Goal: Task Accomplishment & Management: Use online tool/utility

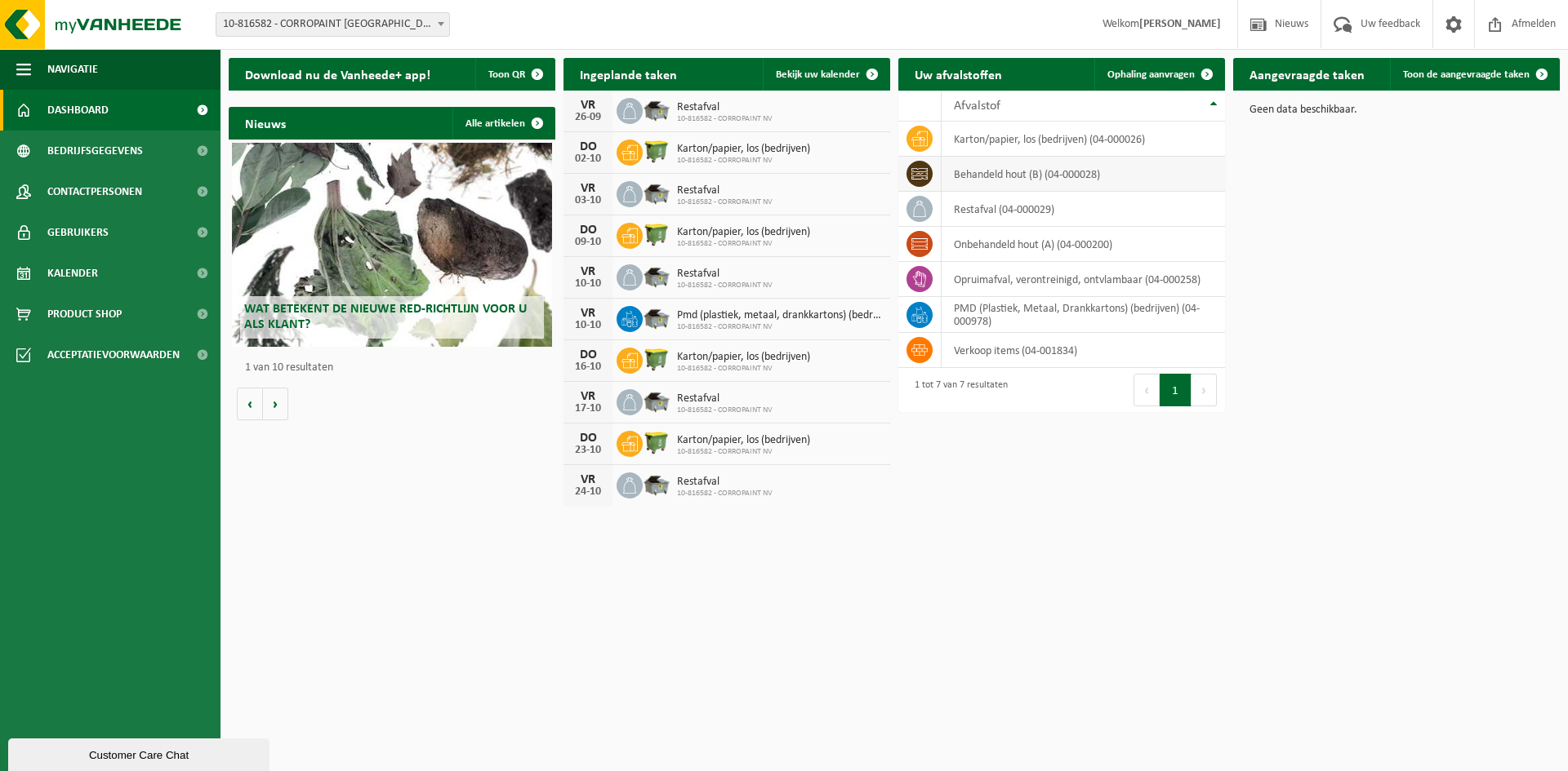
click at [985, 170] on td "behandeld hout (B) (04-000028)" at bounding box center [1083, 174] width 283 height 35
click at [1185, 75] on span "Ophaling aanvragen" at bounding box center [1151, 75] width 87 height 11
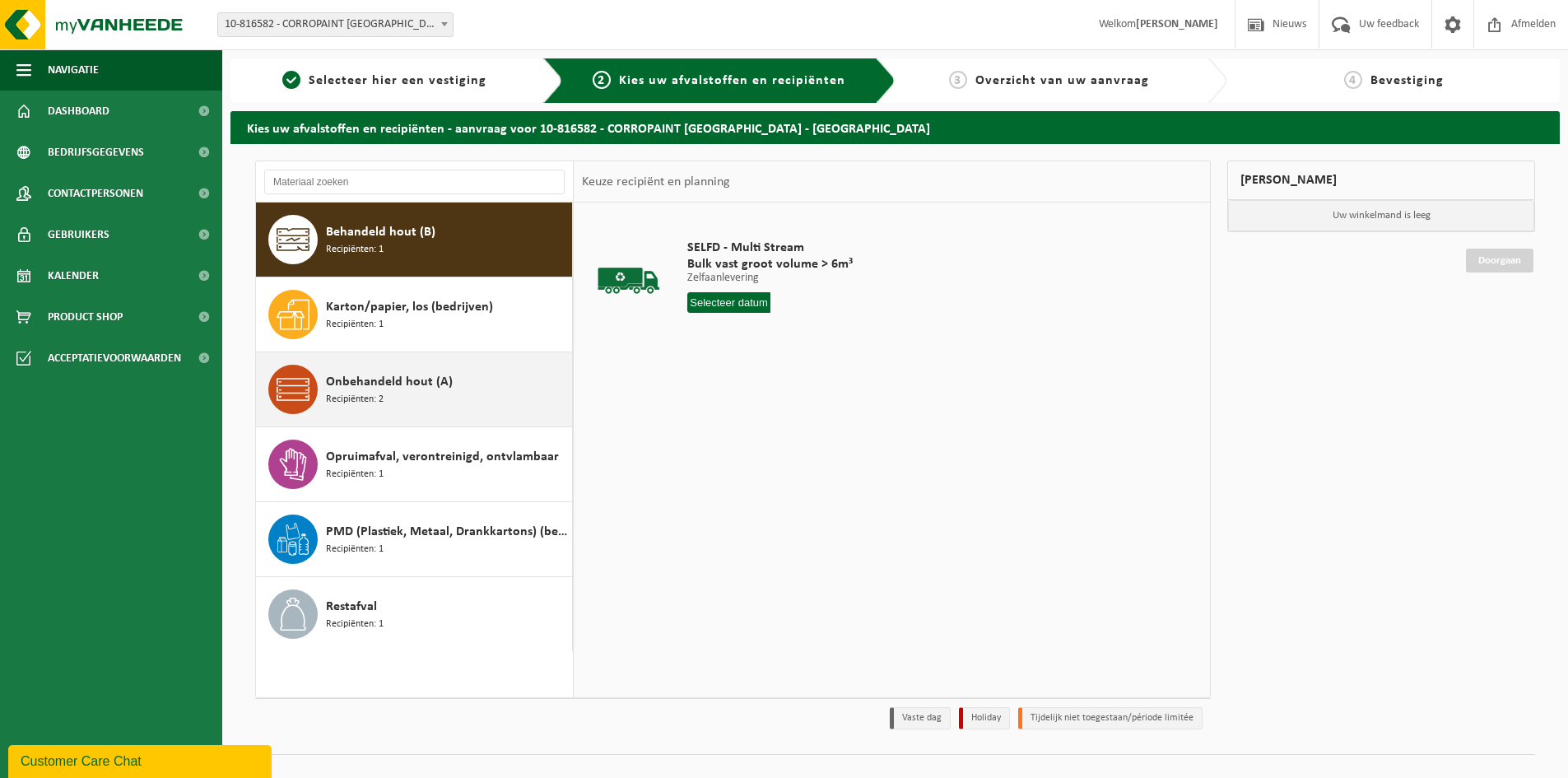
click at [459, 384] on div "Onbehandeld hout (A) Recipiënten: 2" at bounding box center [447, 389] width 242 height 50
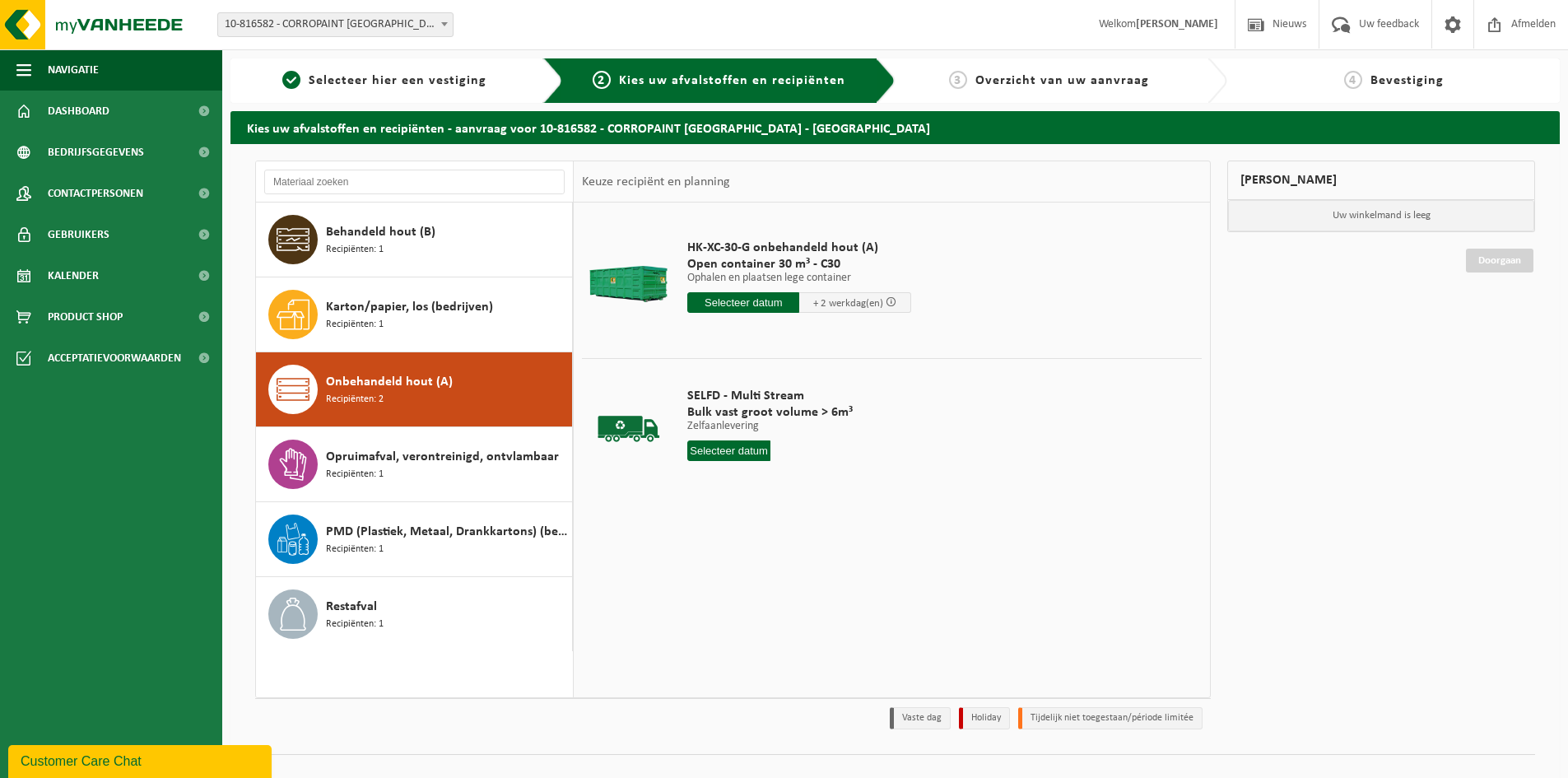
click at [750, 306] on input "text" at bounding box center [743, 302] width 112 height 21
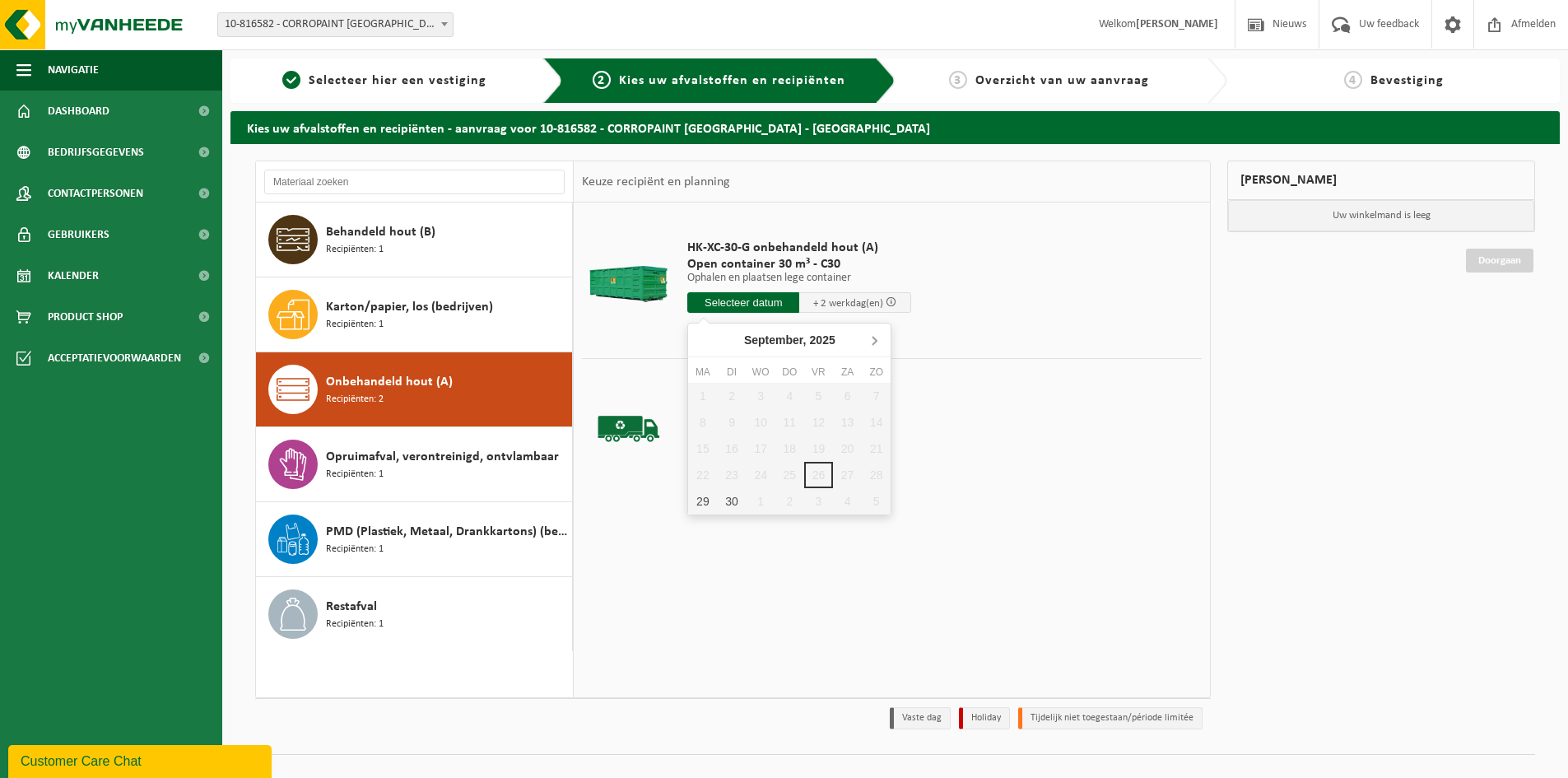
click at [870, 338] on icon at bounding box center [873, 340] width 26 height 26
click at [762, 392] on div "1" at bounding box center [760, 396] width 28 height 26
type input "Van 2025-10-01"
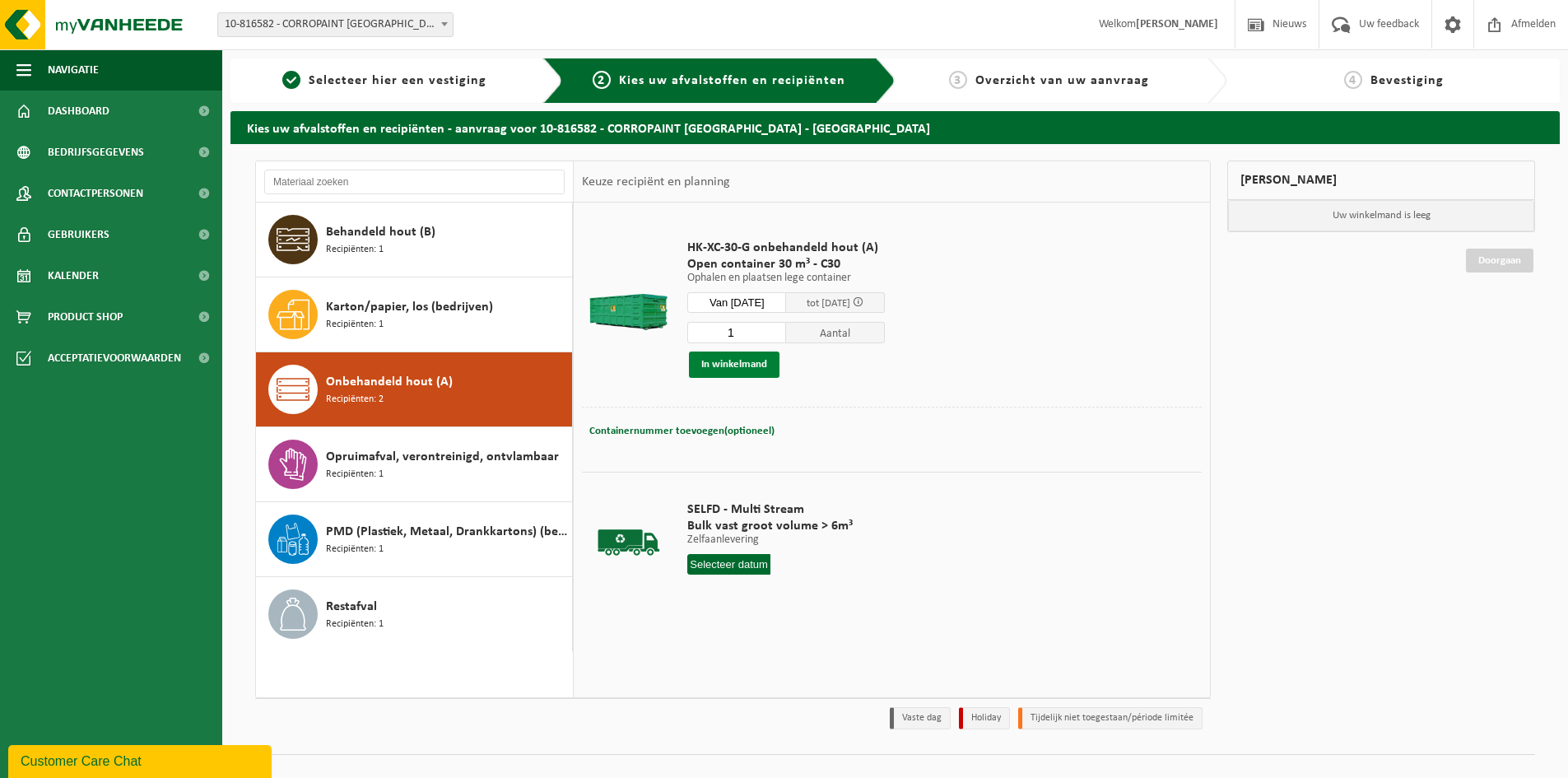
click at [763, 365] on button "In winkelmand" at bounding box center [734, 365] width 91 height 26
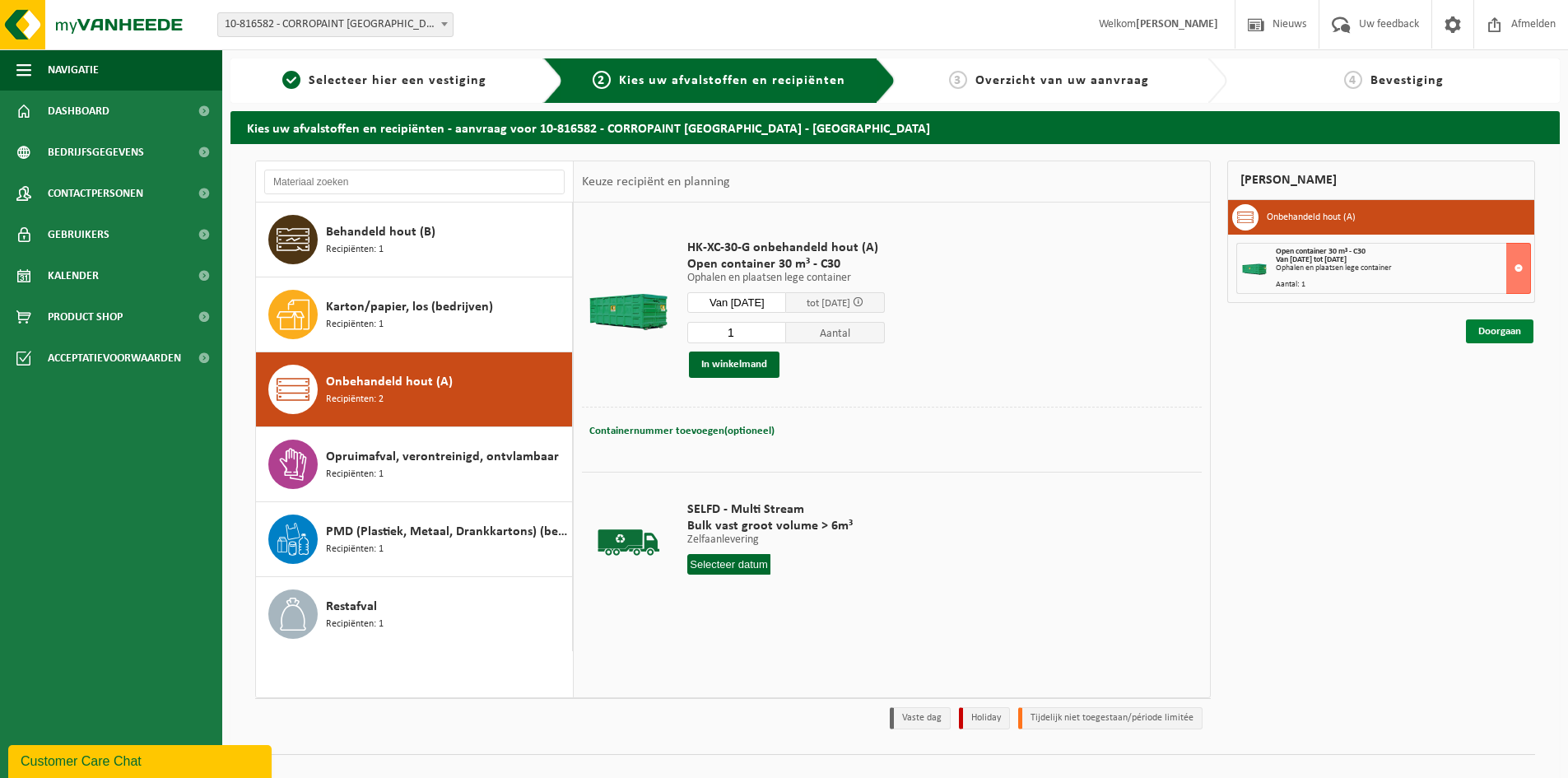
click at [1492, 333] on link "Doorgaan" at bounding box center [1500, 331] width 67 height 23
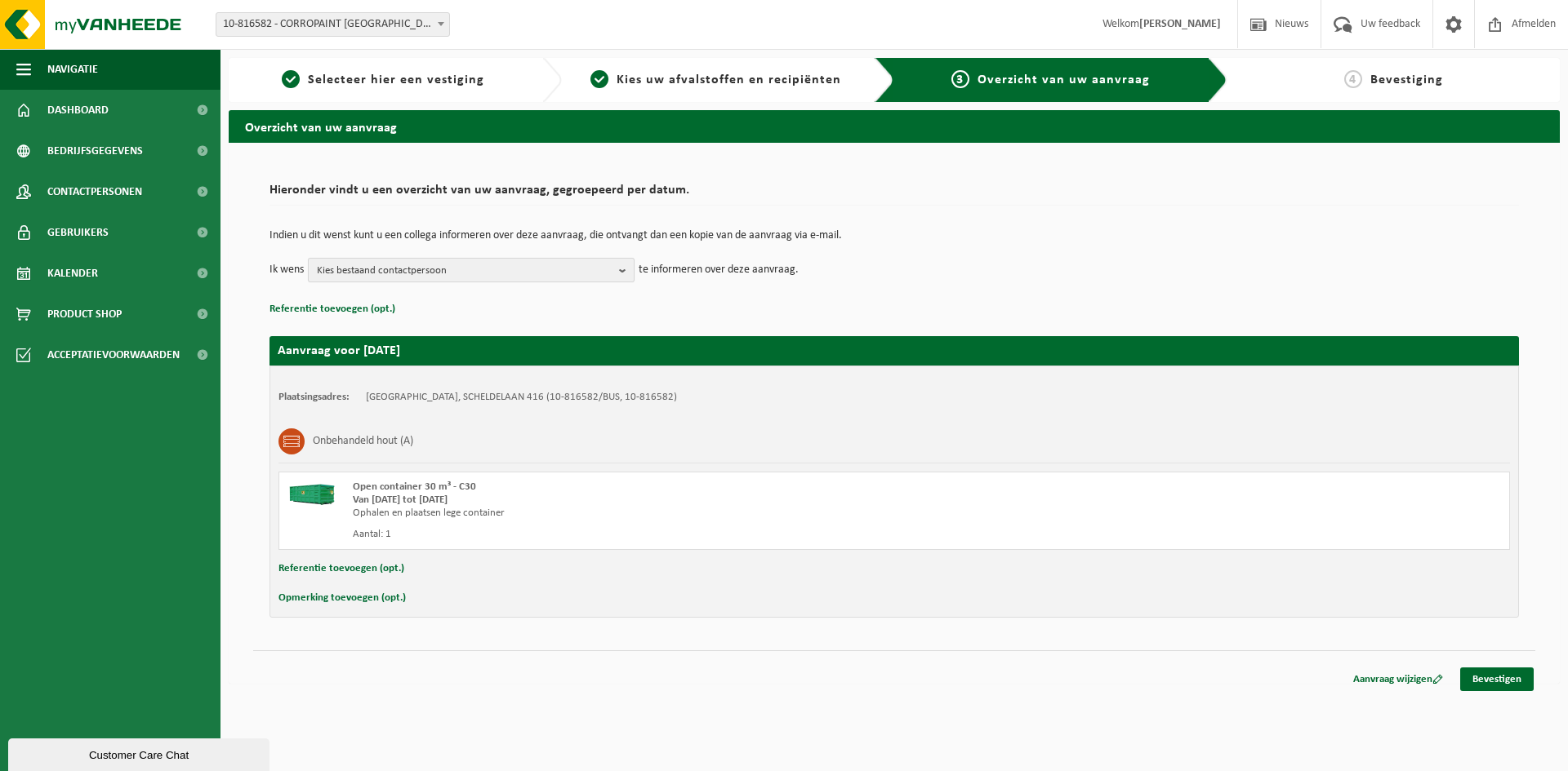
click at [629, 272] on b "button" at bounding box center [626, 270] width 15 height 23
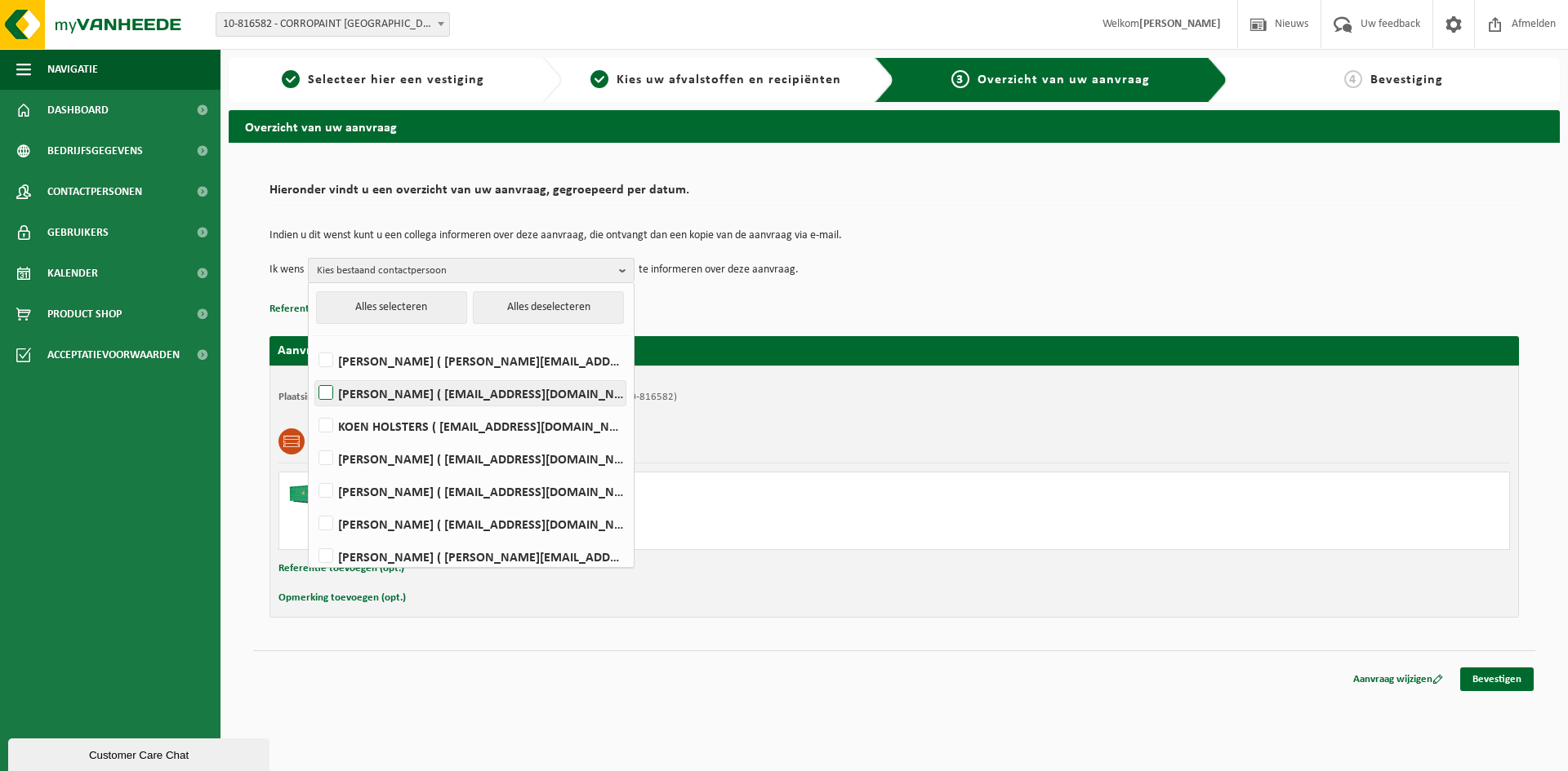
click at [330, 386] on label "[PERSON_NAME] ( [EMAIL_ADDRESS][DOMAIN_NAME] )" at bounding box center [470, 393] width 310 height 24
click at [313, 373] on input "[PERSON_NAME] ( [EMAIL_ADDRESS][DOMAIN_NAME] )" at bounding box center [312, 372] width 1 height 1
checkbox input "true"
click at [955, 246] on td "Indien u dit wenst kunt u een collega informeren over deze aanvraag, die ontvan…" at bounding box center [894, 244] width 1249 height 28
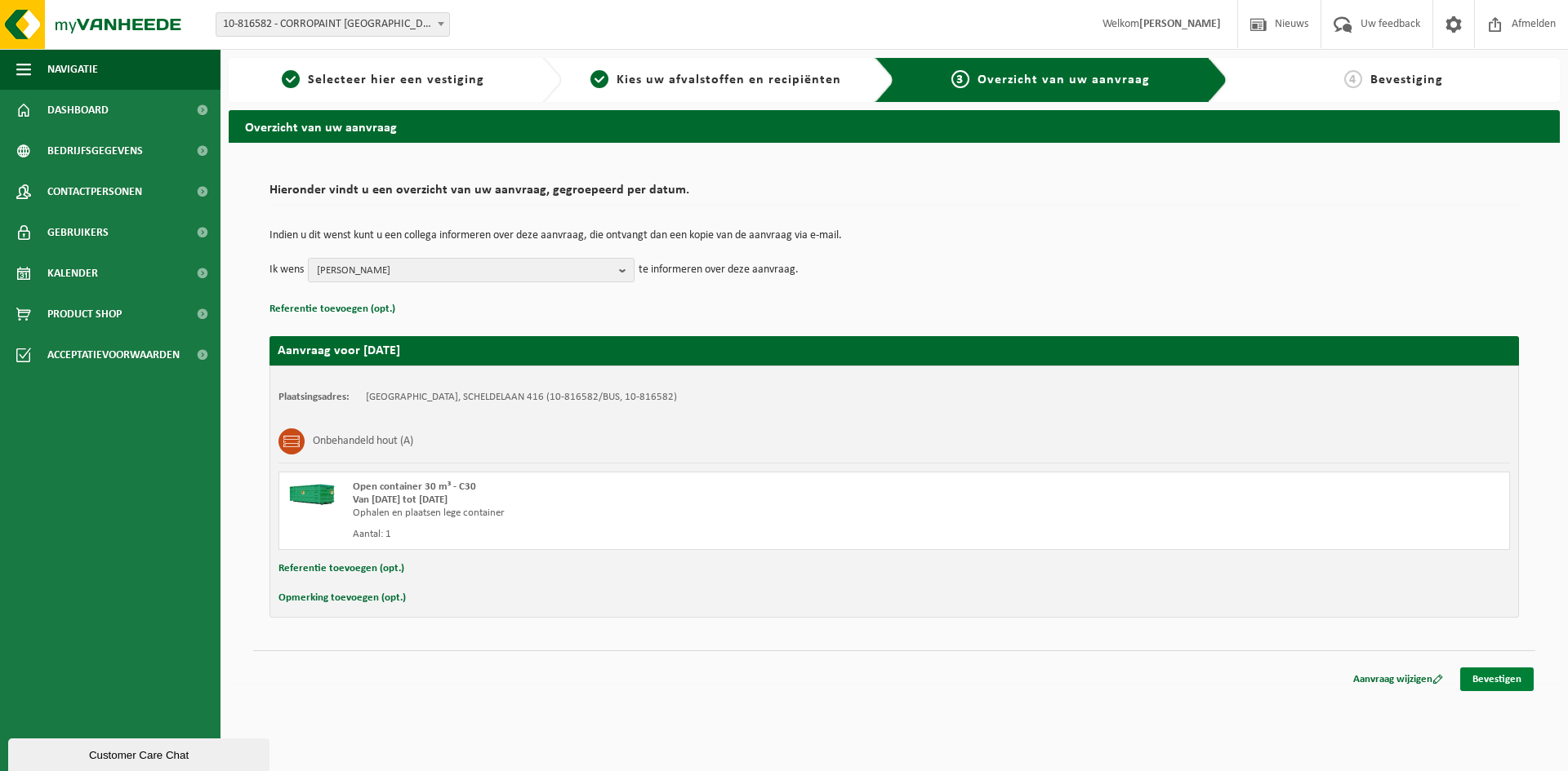
click at [1488, 676] on link "Bevestigen" at bounding box center [1497, 679] width 74 height 23
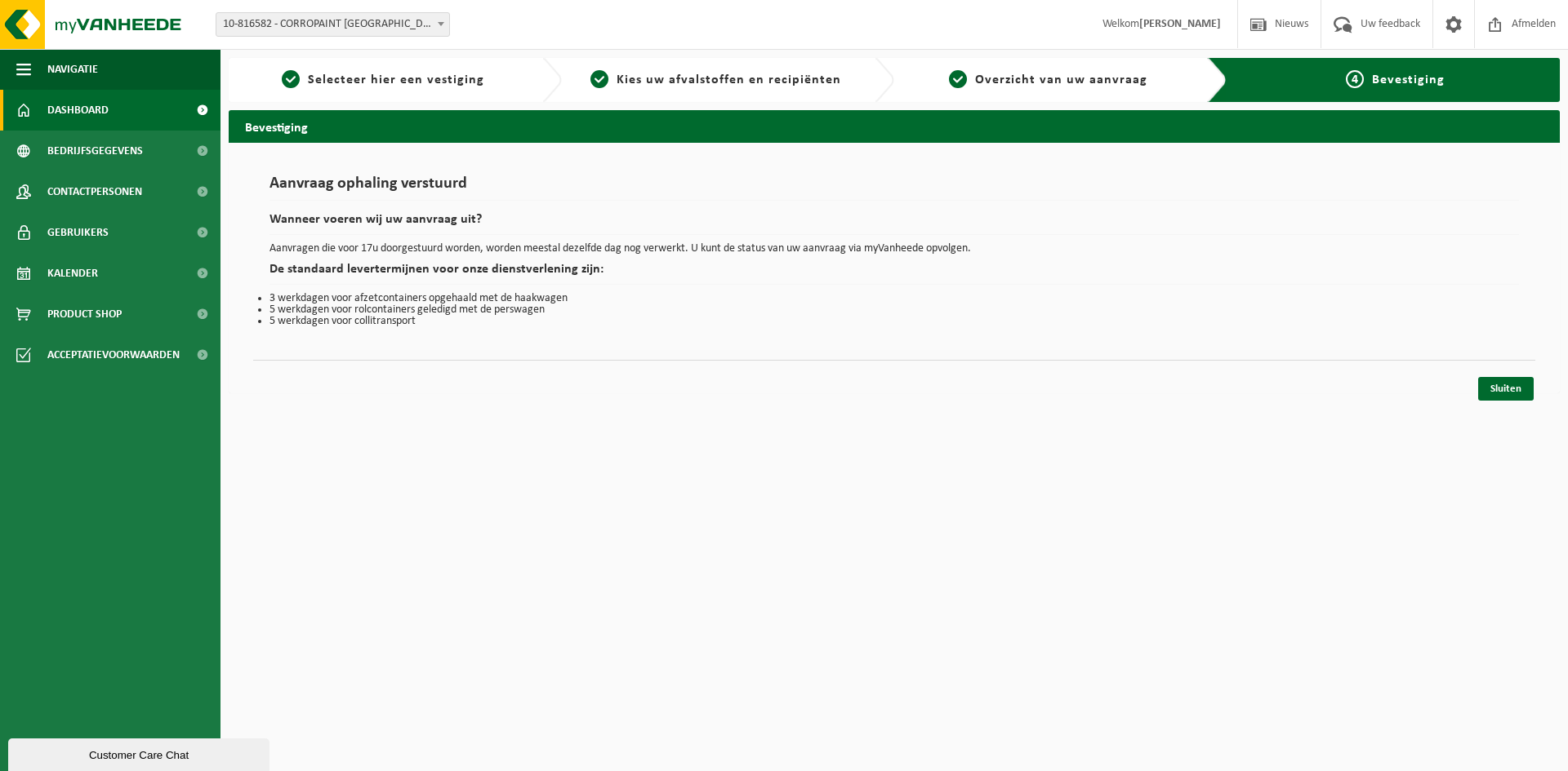
click at [133, 106] on link "Dashboard" at bounding box center [110, 110] width 221 height 41
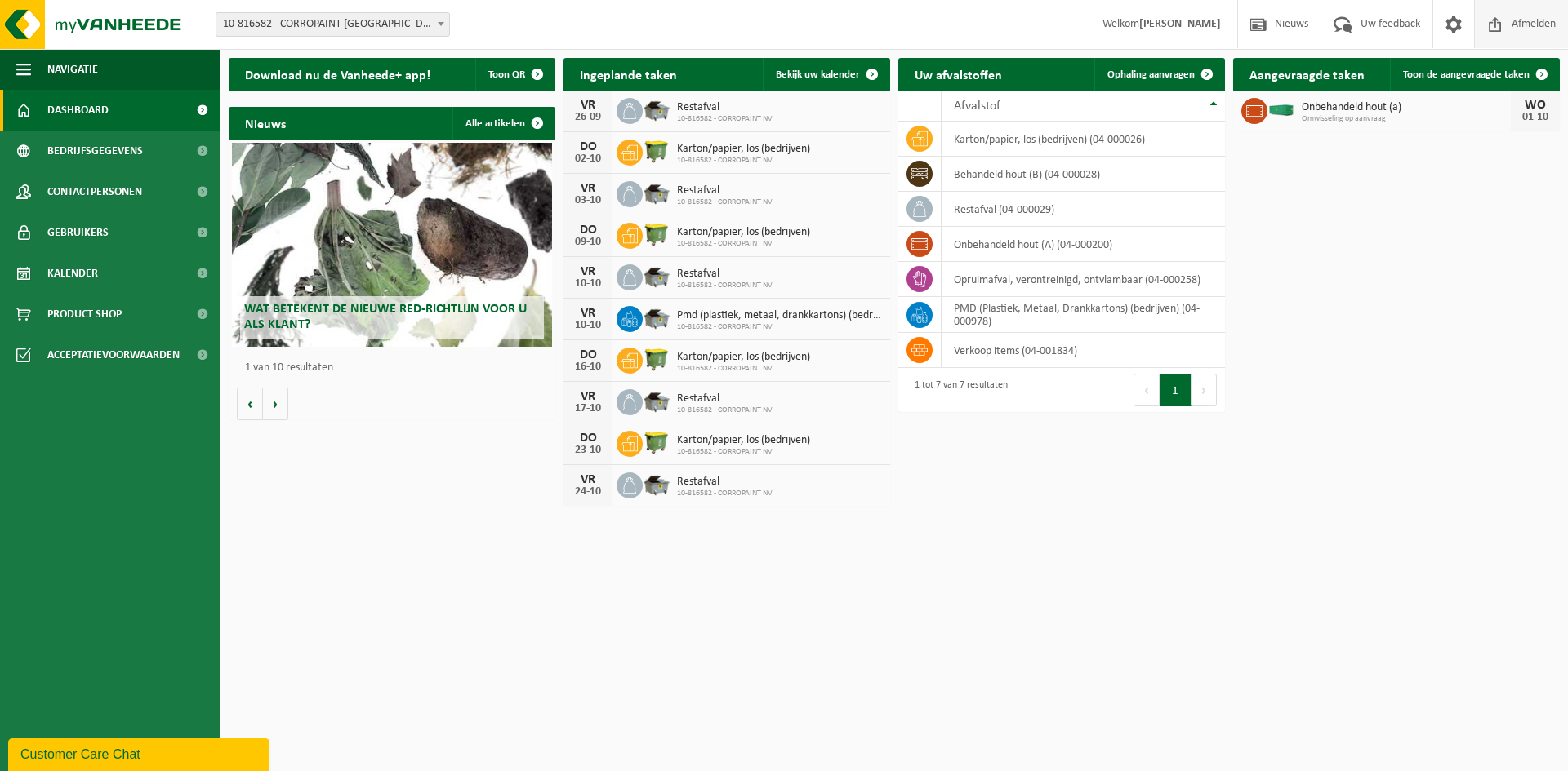
click at [1503, 24] on span at bounding box center [1494, 24] width 24 height 48
